Goal: Task Accomplishment & Management: Manage account settings

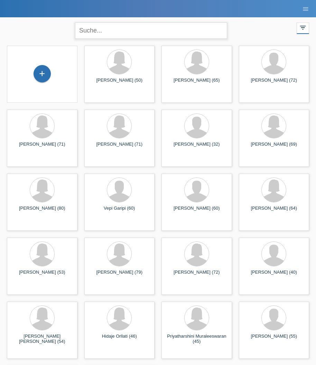
click at [148, 29] on input "text" at bounding box center [151, 30] width 152 height 16
paste input "[PERSON_NAME]"
type input "[PERSON_NAME]"
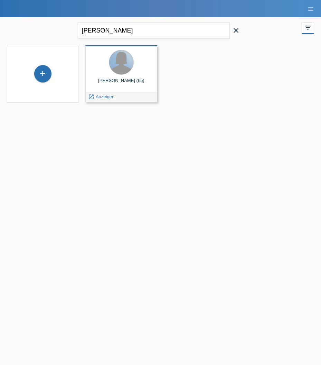
click at [123, 66] on div at bounding box center [121, 62] width 24 height 24
click at [112, 73] on div at bounding box center [121, 63] width 61 height 26
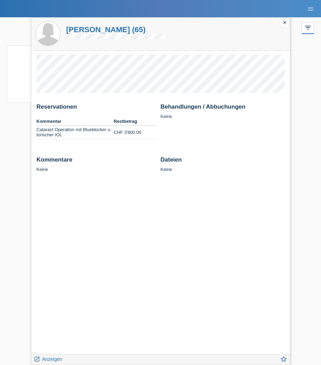
drag, startPoint x: 146, startPoint y: 132, endPoint x: 3, endPoint y: 133, distance: 142.1
click at [3, 111] on html "MF Health Kund*innen Behandlungen / Abbuchungen E-Mail Support menu account_cir…" at bounding box center [160, 55] width 321 height 111
drag, startPoint x: 1, startPoint y: 111, endPoint x: 1, endPoint y: 94, distance: 17.3
click at [1, 94] on html "MF Health Kund*innen Behandlungen / Abbuchungen E-Mail Support menu account_cir…" at bounding box center [160, 55] width 321 height 111
click at [118, 186] on div "Reservationen Kommentar Restbetrag Cataract Operation mit Blueblocker u. torisc…" at bounding box center [160, 202] width 259 height 303
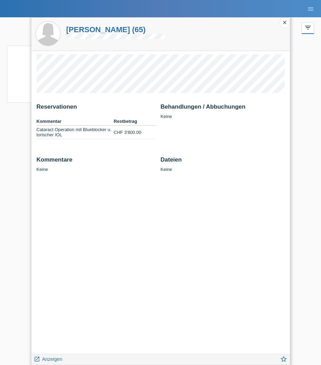
click at [283, 23] on icon "close" at bounding box center [285, 23] width 6 height 6
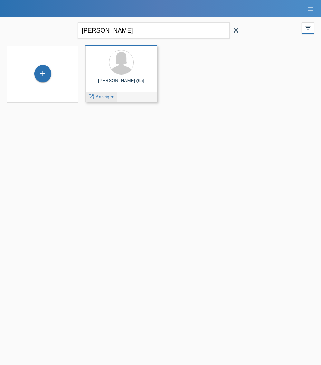
click at [107, 99] on span "Anzeigen" at bounding box center [105, 96] width 19 height 5
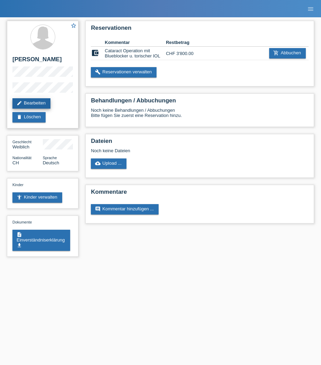
click at [32, 109] on link "edit Bearbeiten" at bounding box center [31, 103] width 38 height 10
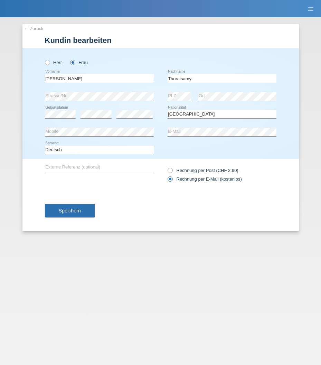
select select "CH"
click at [73, 211] on span "Speichern" at bounding box center [70, 211] width 22 height 6
select select "CH"
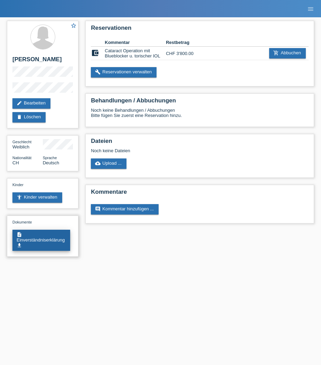
click at [50, 249] on link "description Einverständniserklärung get_app" at bounding box center [41, 240] width 58 height 21
